Goal: Navigation & Orientation: Find specific page/section

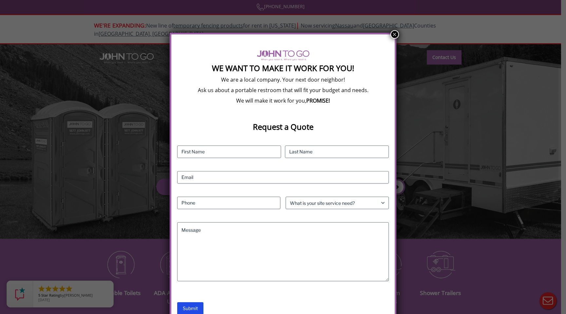
click at [393, 34] on button "×" at bounding box center [394, 34] width 9 height 9
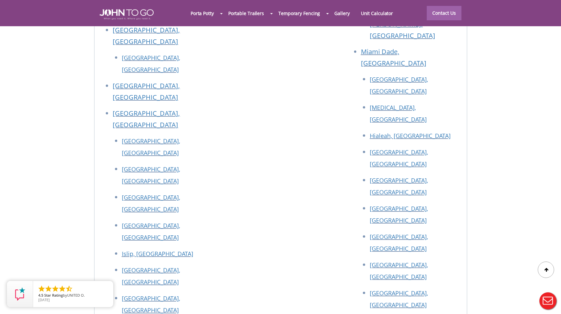
scroll to position [2936, 0]
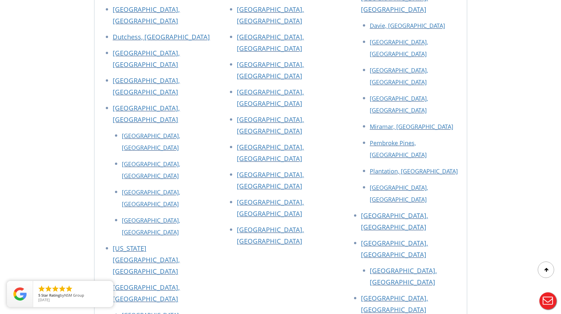
scroll to position [440, 0]
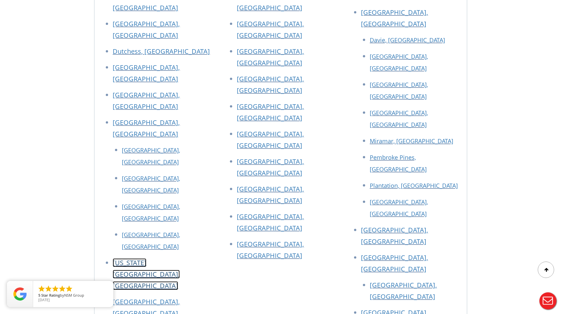
click at [143, 258] on link "[US_STATE][GEOGRAPHIC_DATA], [GEOGRAPHIC_DATA]" at bounding box center [146, 274] width 67 height 32
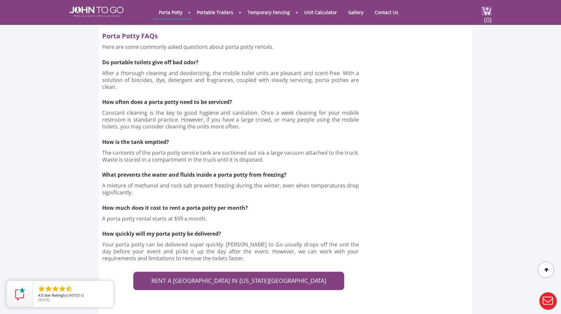
scroll to position [1933, 0]
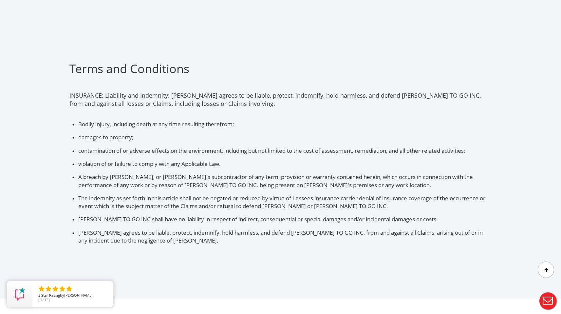
scroll to position [38, 0]
